Goal: Task Accomplishment & Management: Manage account settings

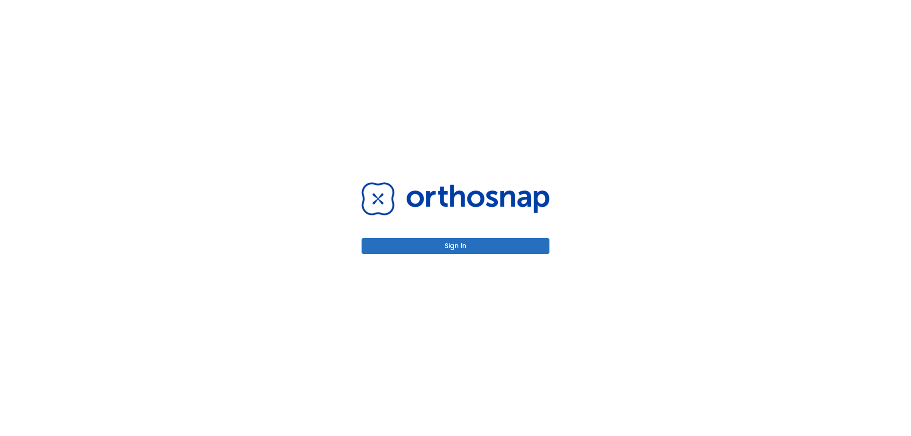
click at [465, 252] on button "Sign in" at bounding box center [455, 246] width 188 height 16
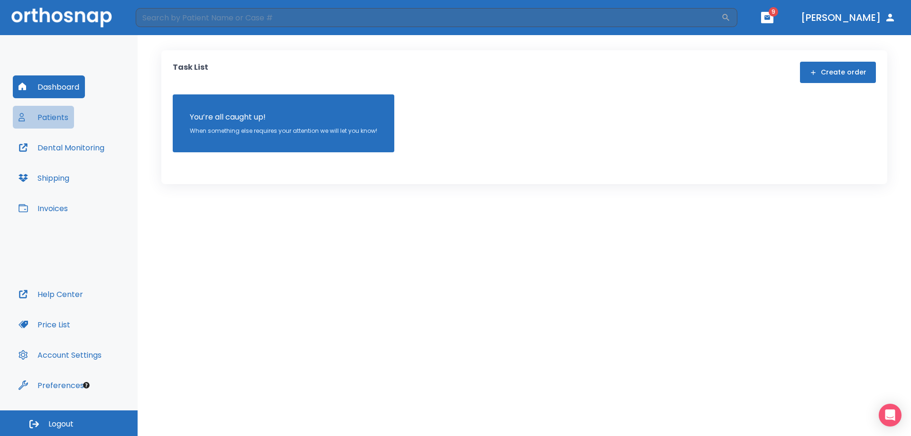
click at [58, 116] on button "Patients" at bounding box center [43, 117] width 61 height 23
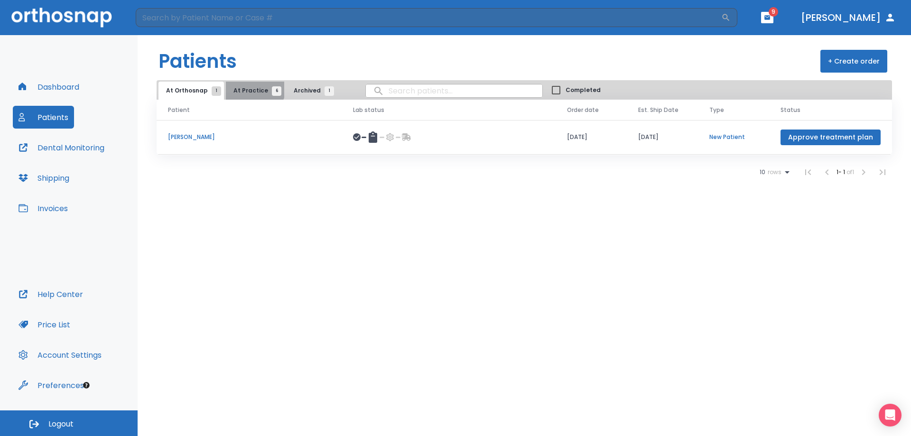
click at [251, 87] on span "At Practice 6" at bounding box center [254, 90] width 43 height 9
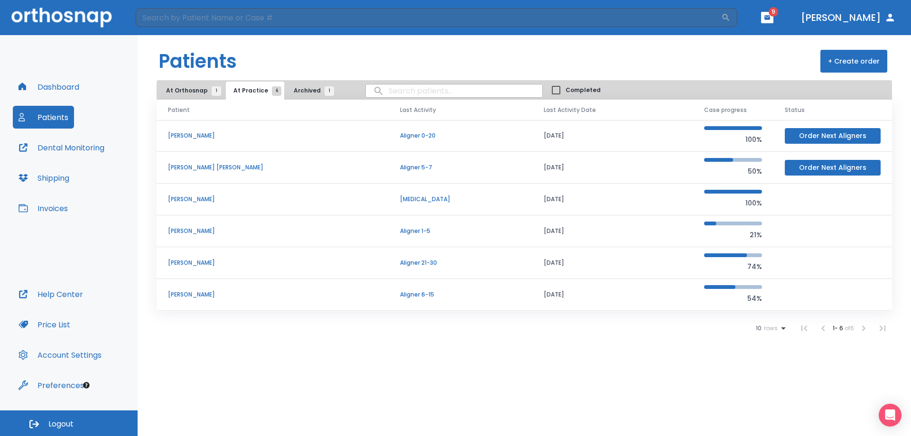
click at [199, 263] on p "[PERSON_NAME]" at bounding box center [272, 263] width 209 height 9
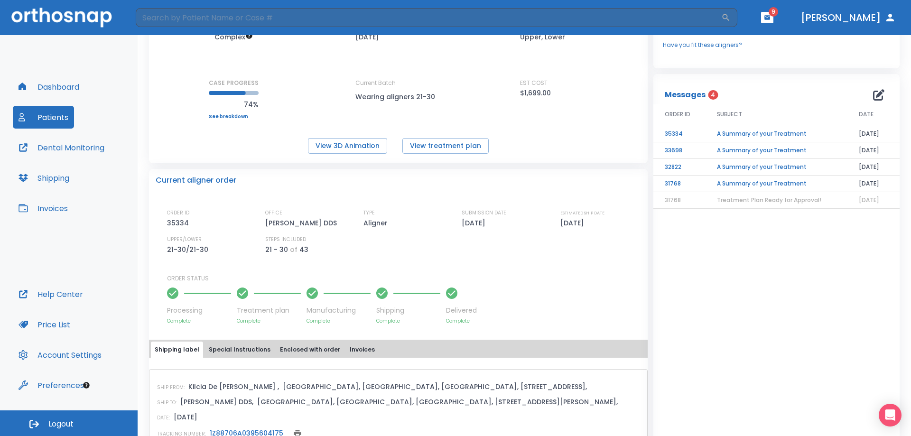
scroll to position [95, 0]
click at [138, 54] on div "At Practice Case: 12705 [PERSON_NAME] ADD DENTAL MONITORING Actions Case Summar…" at bounding box center [524, 235] width 773 height 401
click at [127, 53] on div "Dashboard Patients Dental Monitoring Shipping Invoices Help Center Price List A…" at bounding box center [69, 222] width 138 height 375
click at [115, 74] on div "Dashboard Patients Dental Monitoring Shipping Invoices Help Center Price List A…" at bounding box center [69, 222] width 138 height 375
